Goal: Task Accomplishment & Management: Use online tool/utility

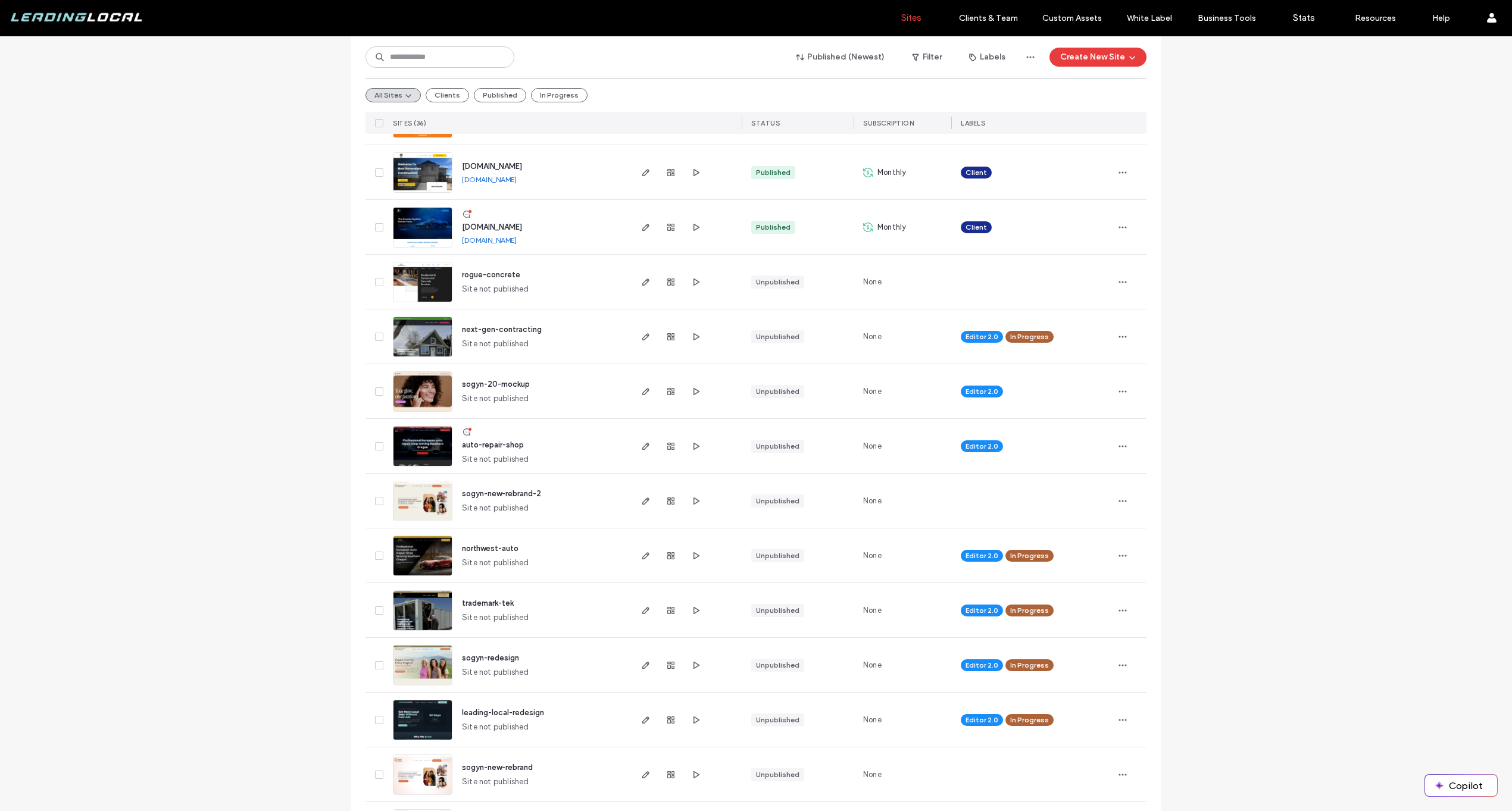
scroll to position [1235, 0]
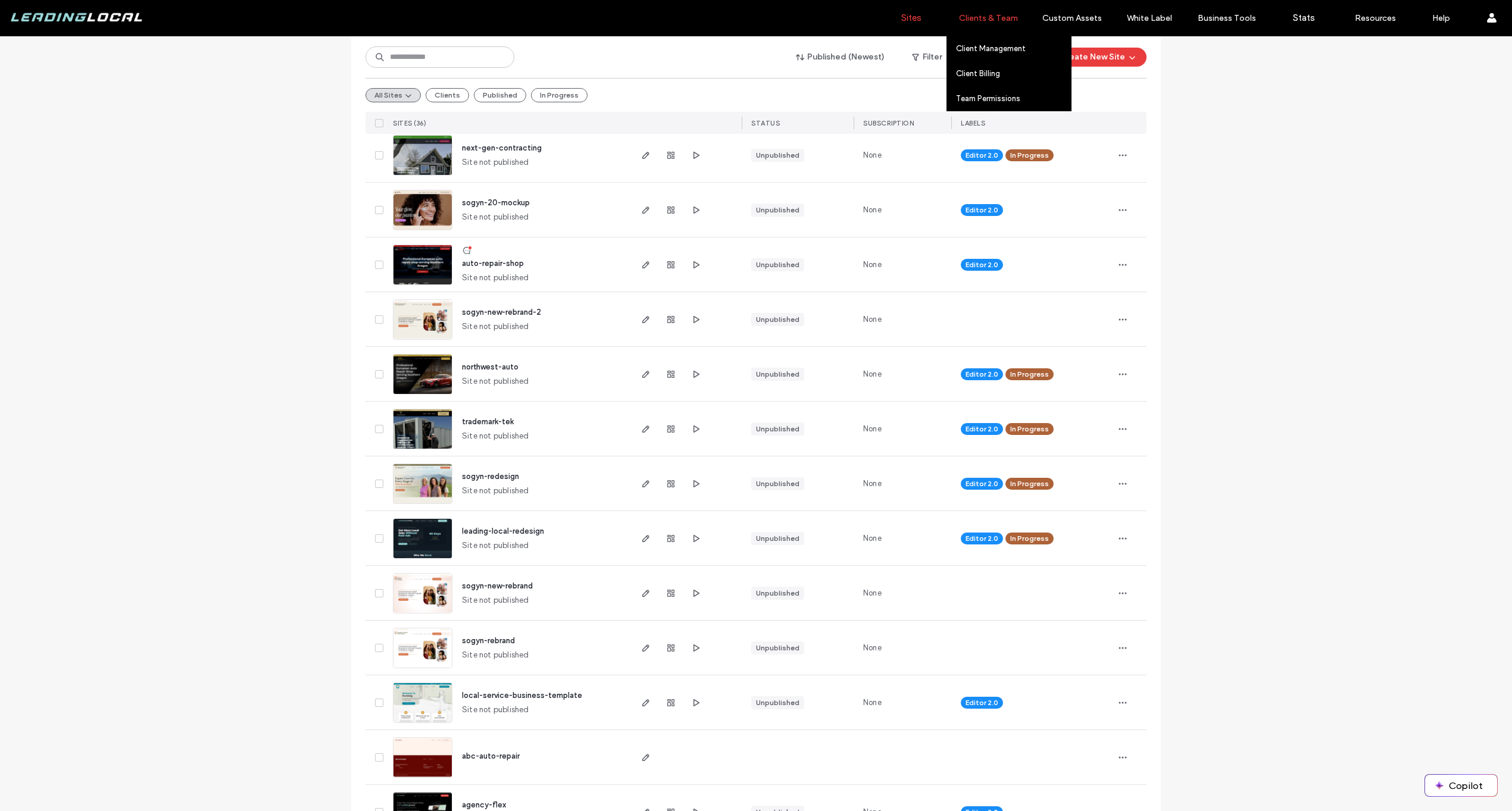
click at [1007, 15] on label "Clients & Team" at bounding box center [989, 18] width 59 height 10
click at [997, 58] on link "Client Management" at bounding box center [1013, 48] width 115 height 24
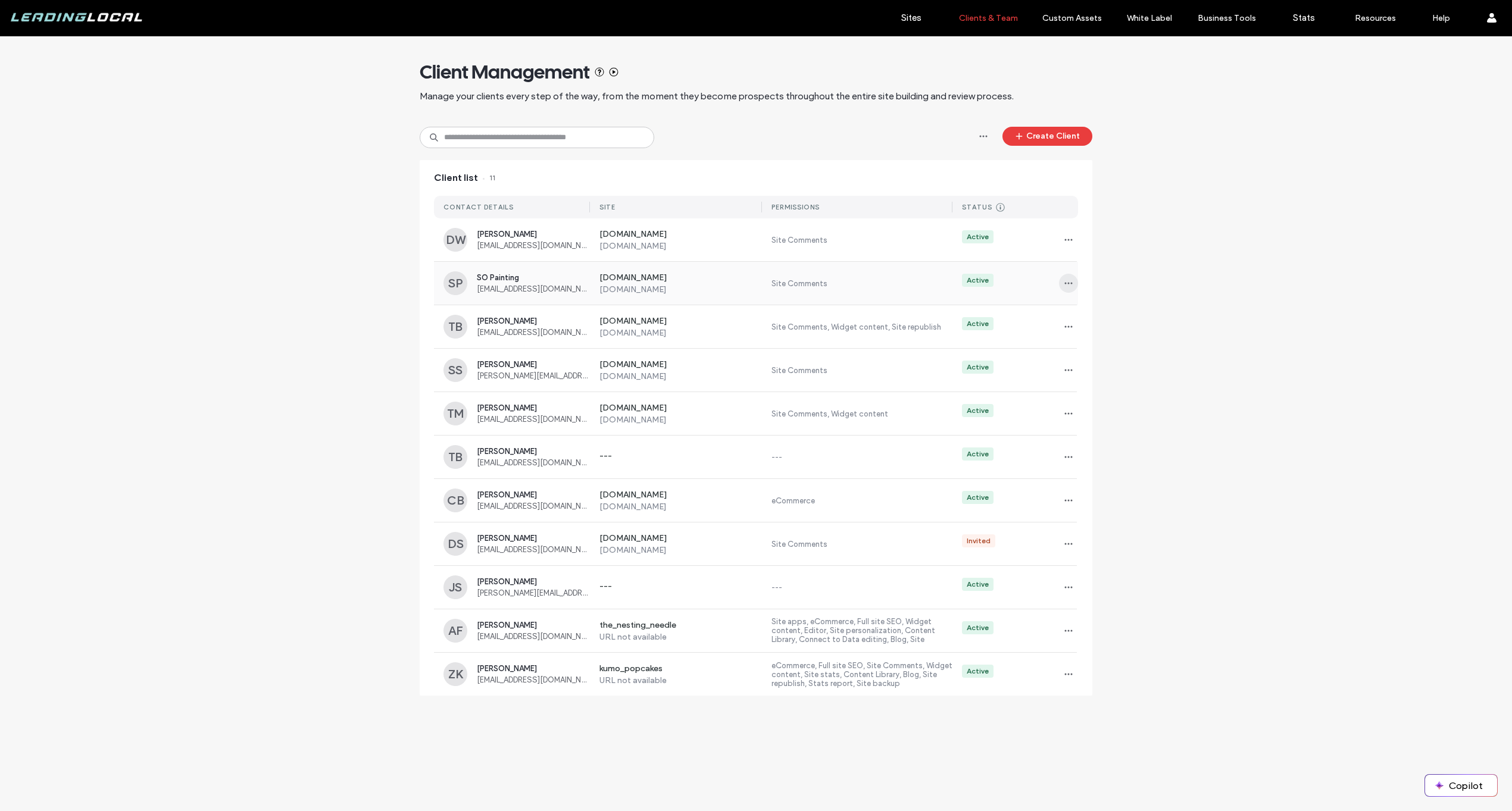
click at [1069, 287] on icon "button" at bounding box center [1068, 283] width 10 height 10
click at [1069, 286] on icon "button" at bounding box center [1068, 283] width 10 height 10
click at [532, 277] on span "SO Painting" at bounding box center [533, 277] width 113 height 9
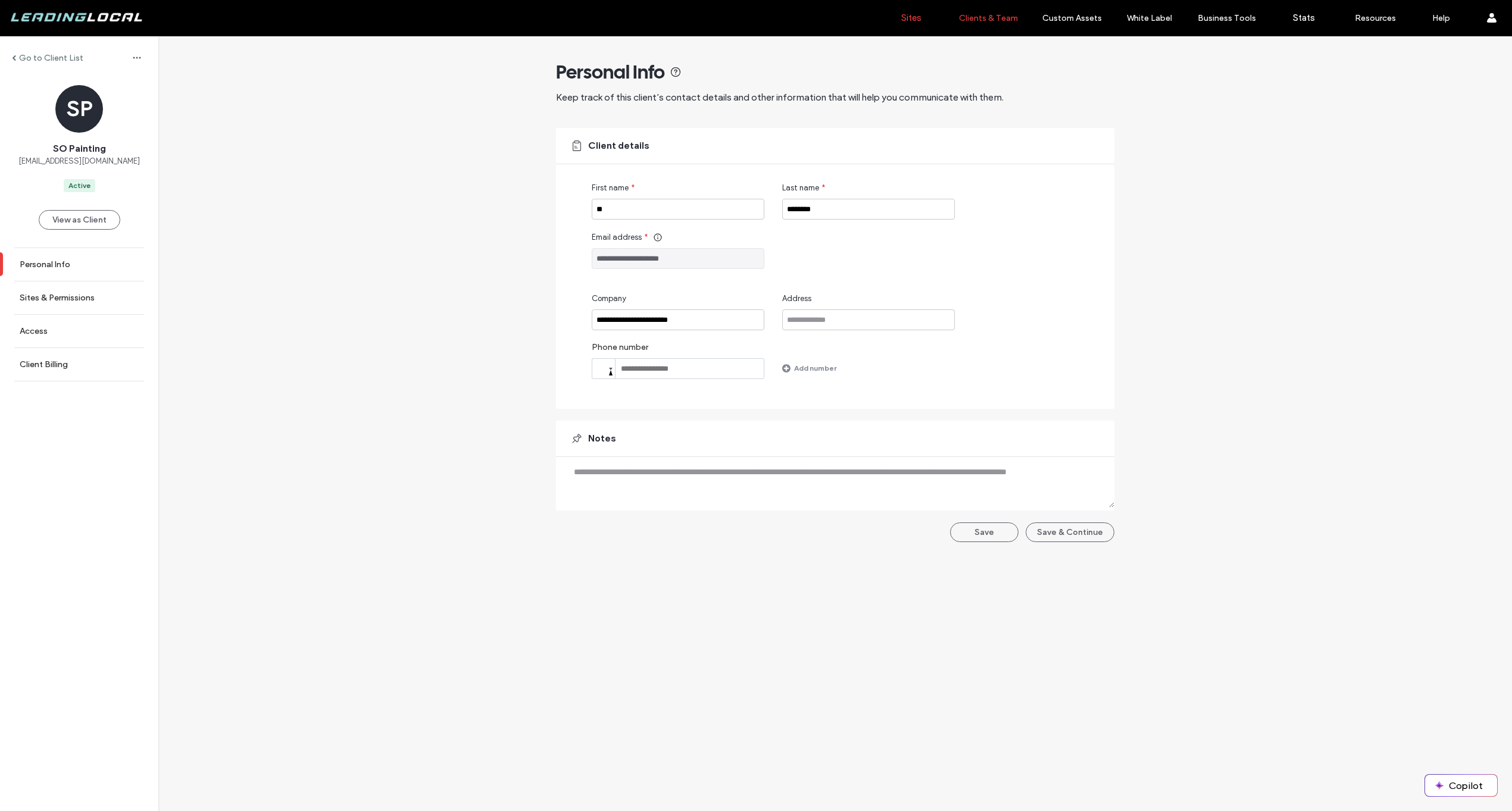
click at [911, 15] on label "Sites" at bounding box center [911, 18] width 21 height 11
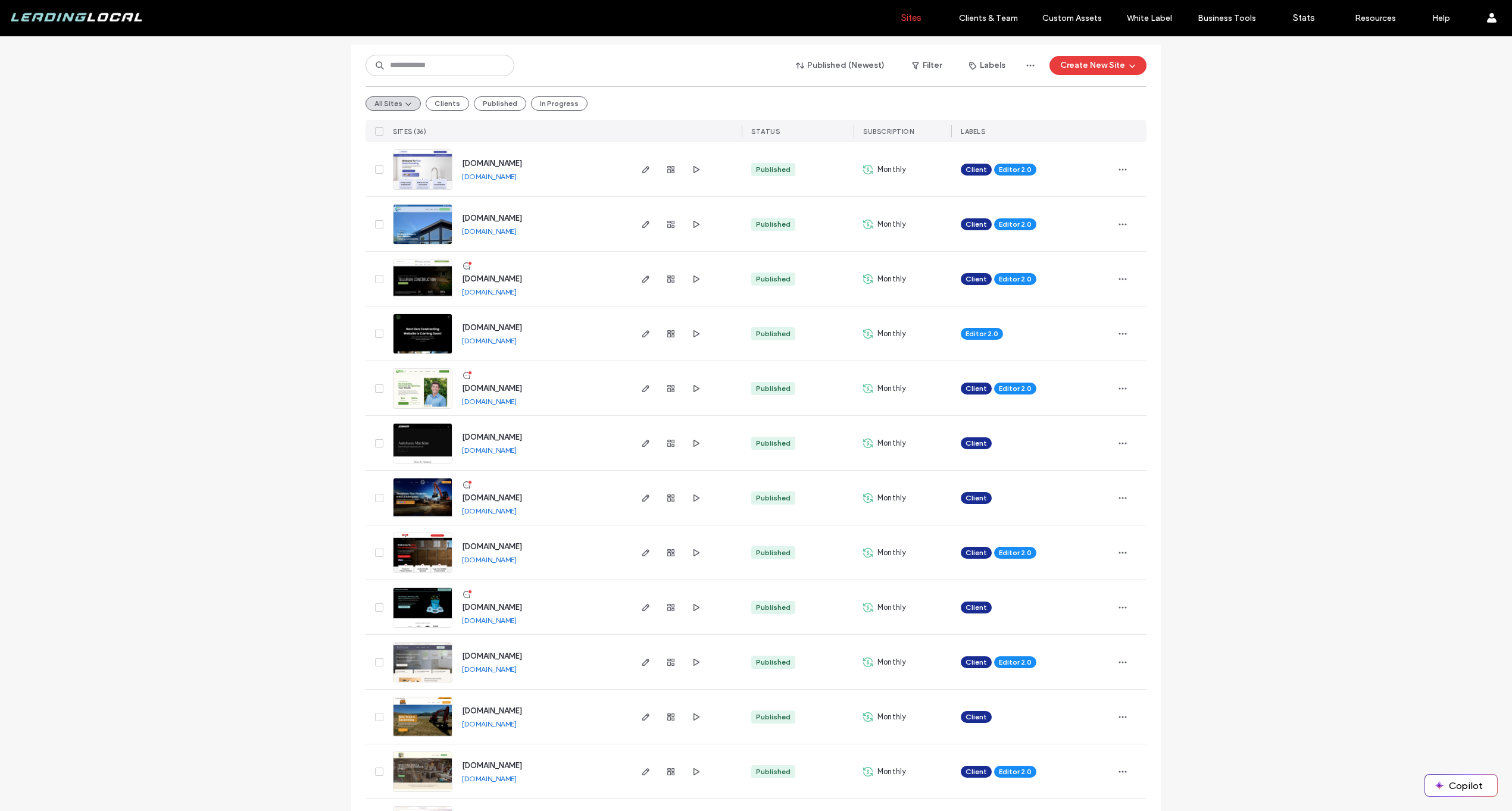
scroll to position [150, 0]
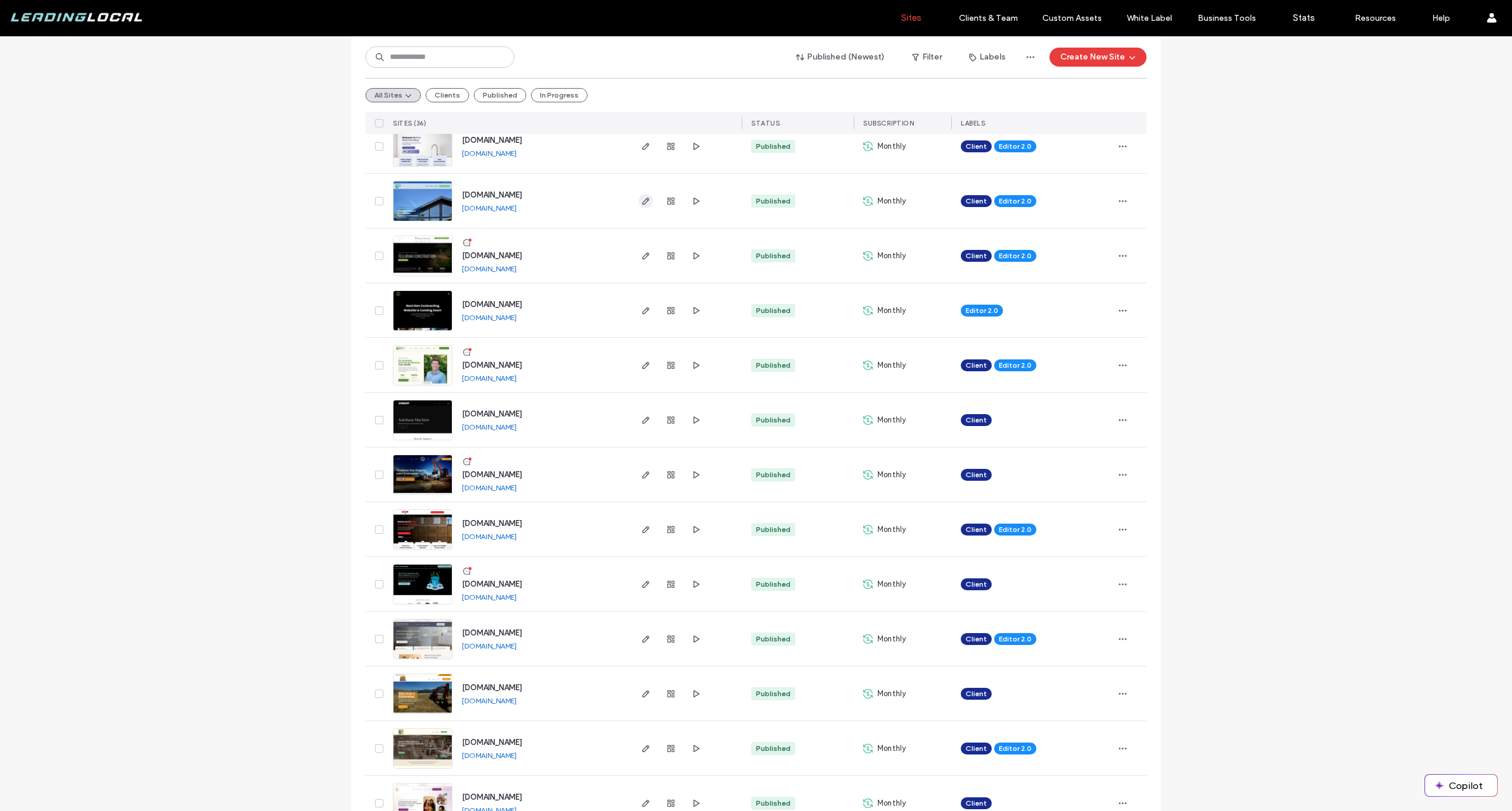
click at [642, 201] on icon "button" at bounding box center [645, 201] width 10 height 10
